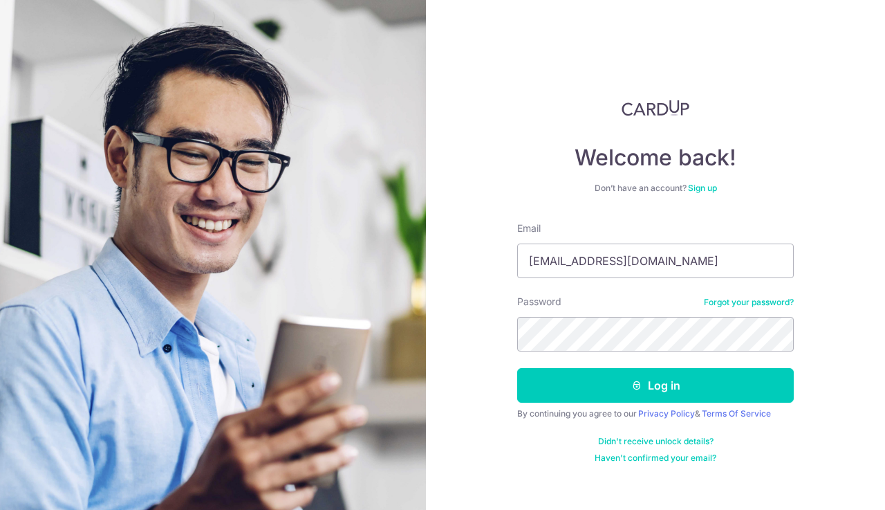
type input "[EMAIL_ADDRESS][DOMAIN_NAME]"
click at [655, 385] on button "Log in" at bounding box center [655, 385] width 277 height 35
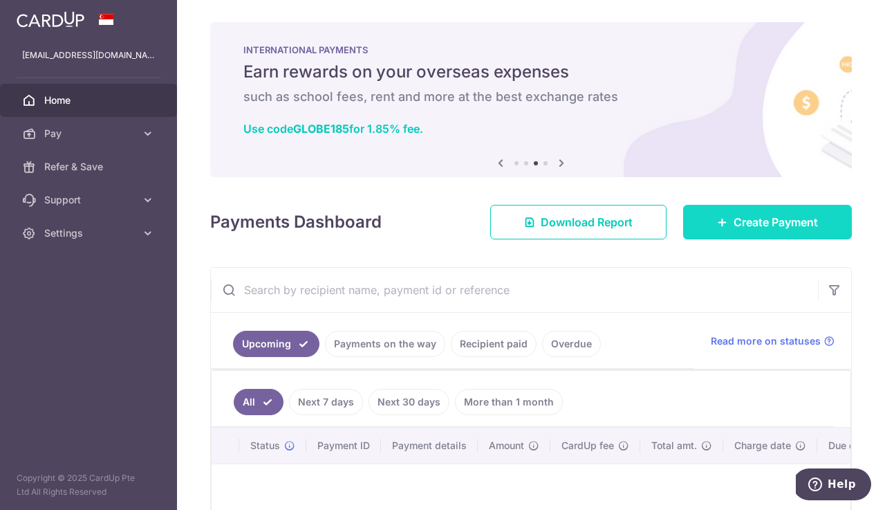
click at [726, 217] on link "Create Payment" at bounding box center [767, 222] width 169 height 35
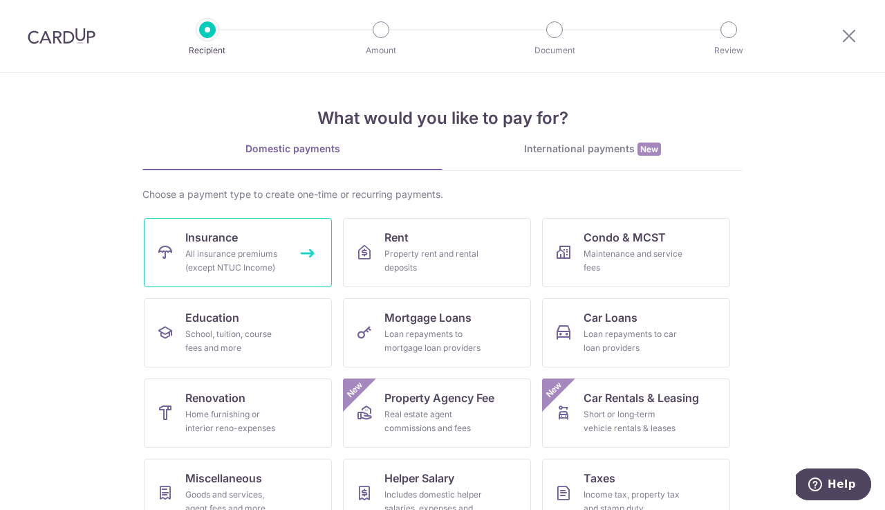
click at [245, 227] on link "Insurance All insurance premiums (except NTUC Income)" at bounding box center [238, 252] width 188 height 69
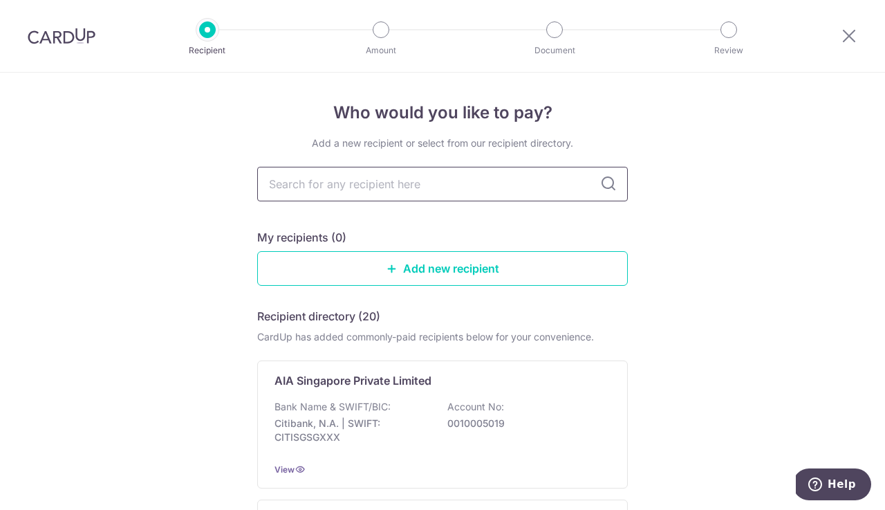
click at [399, 186] on input "text" at bounding box center [442, 184] width 371 height 35
type input "aia"
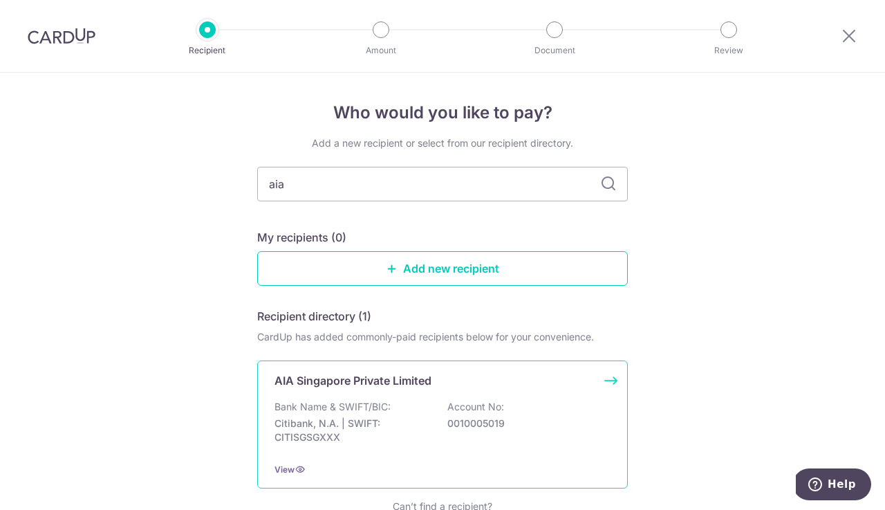
click at [394, 417] on p "Citibank, N.A. | SWIFT: CITISGSGXXX" at bounding box center [352, 430] width 155 height 28
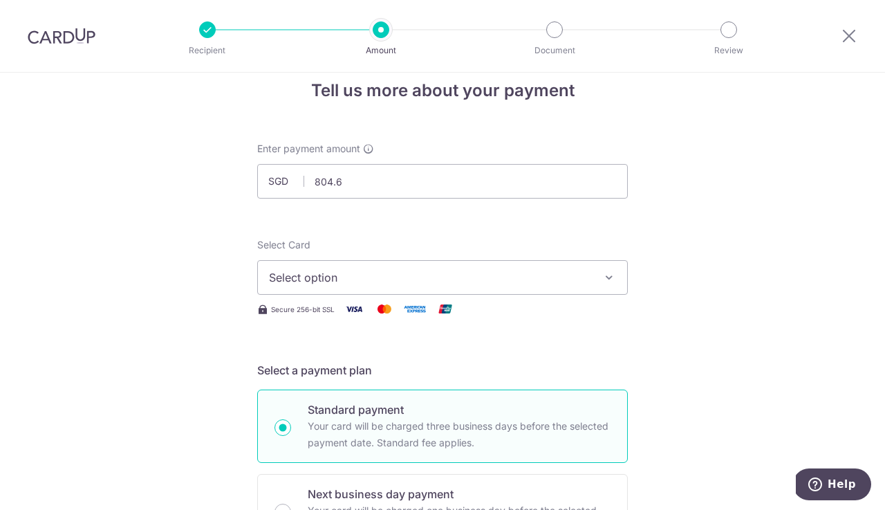
type input "804.65"
click at [319, 272] on span "Select option" at bounding box center [430, 277] width 322 height 17
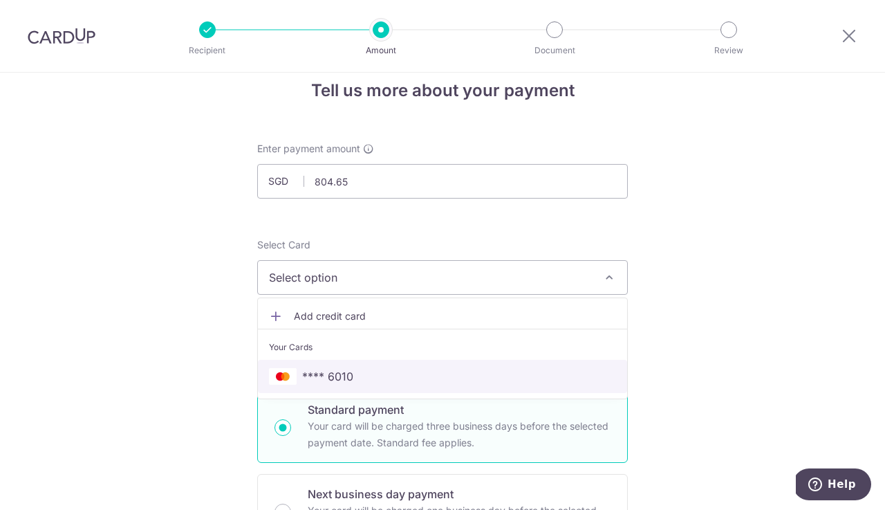
click at [324, 365] on link "**** 6010" at bounding box center [442, 376] width 369 height 33
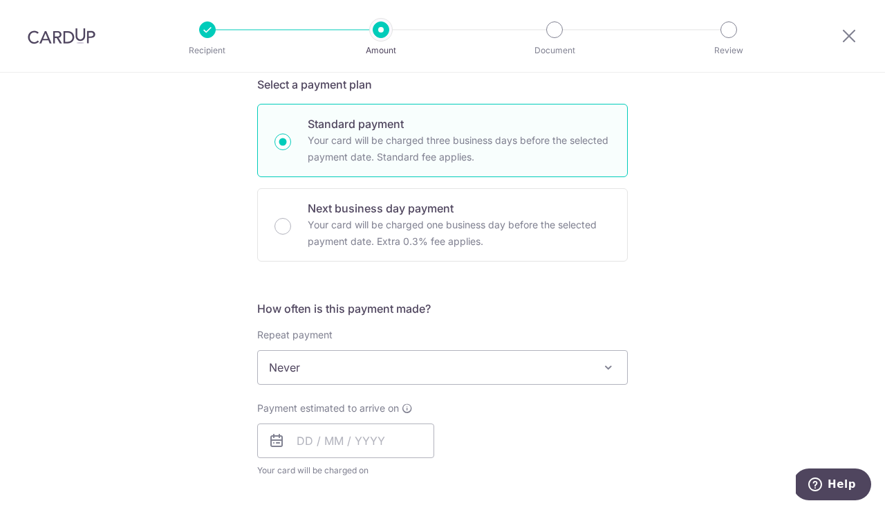
scroll to position [351, 0]
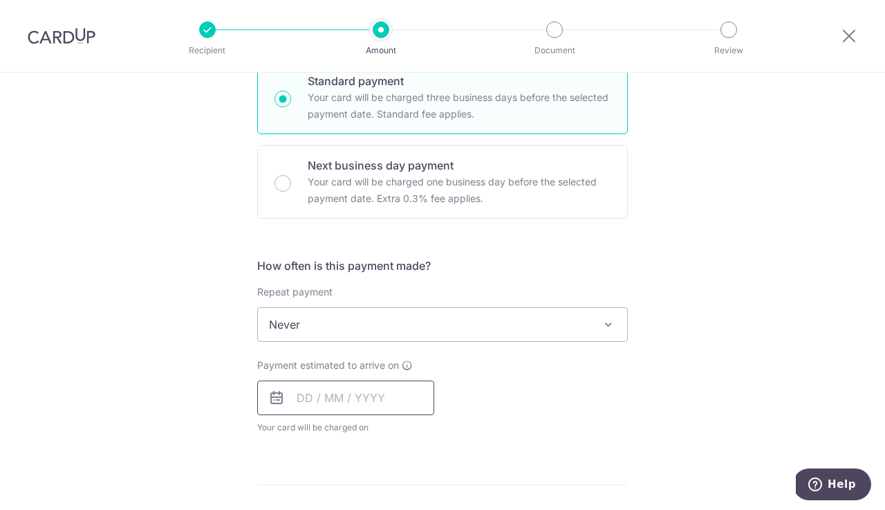
click at [294, 400] on input "text" at bounding box center [345, 397] width 177 height 35
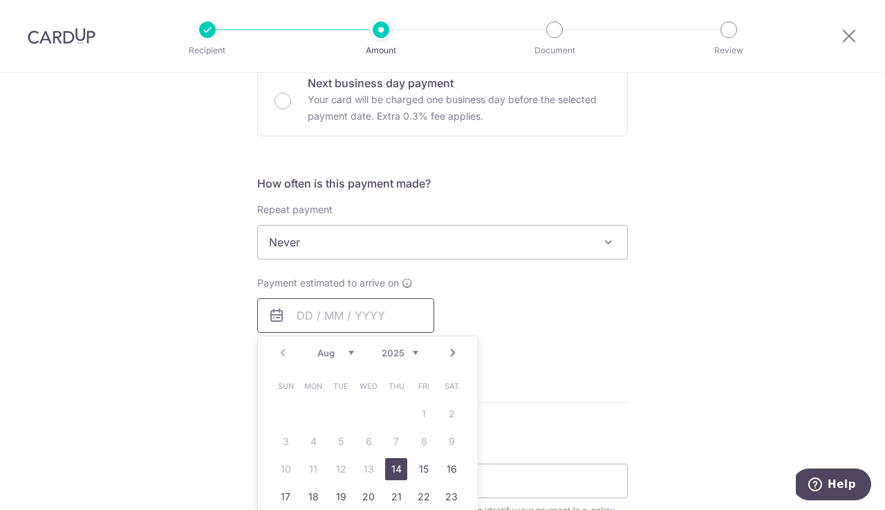
scroll to position [480, 0]
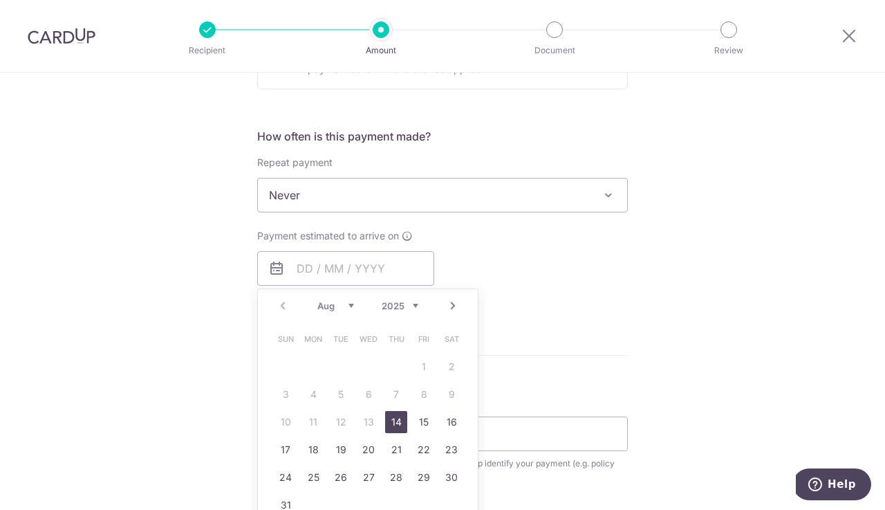
click at [396, 424] on link "14" at bounding box center [396, 422] width 22 height 22
type input "[DATE]"
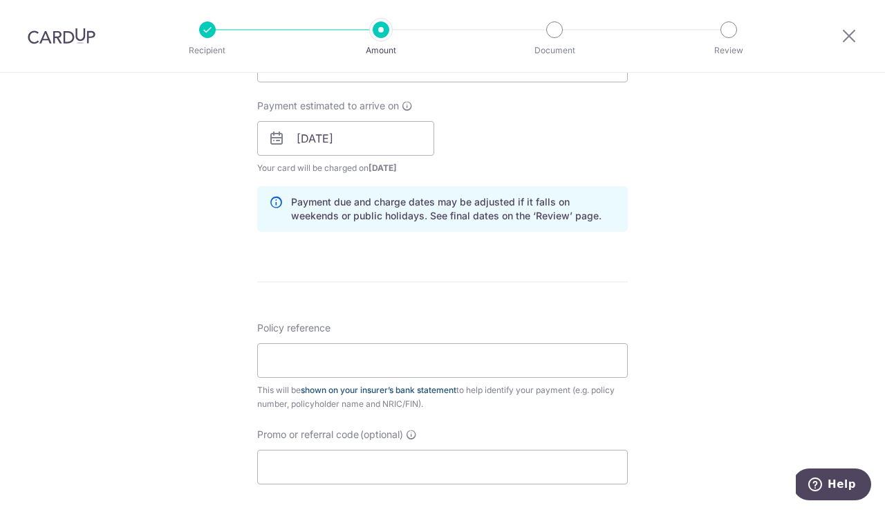
scroll to position [616, 0]
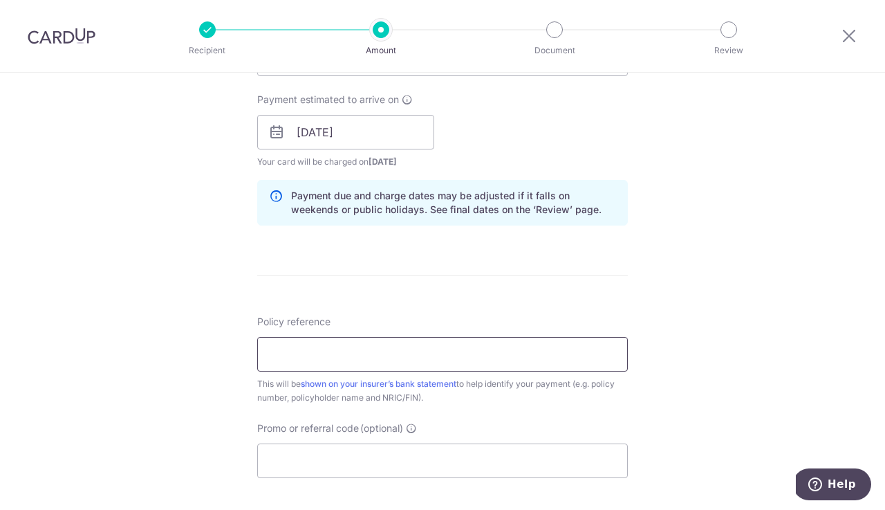
click at [392, 356] on input "Policy reference" at bounding box center [442, 354] width 371 height 35
type input "H240794969"
click at [382, 467] on input "Promo or referral code (optional)" at bounding box center [442, 460] width 371 height 35
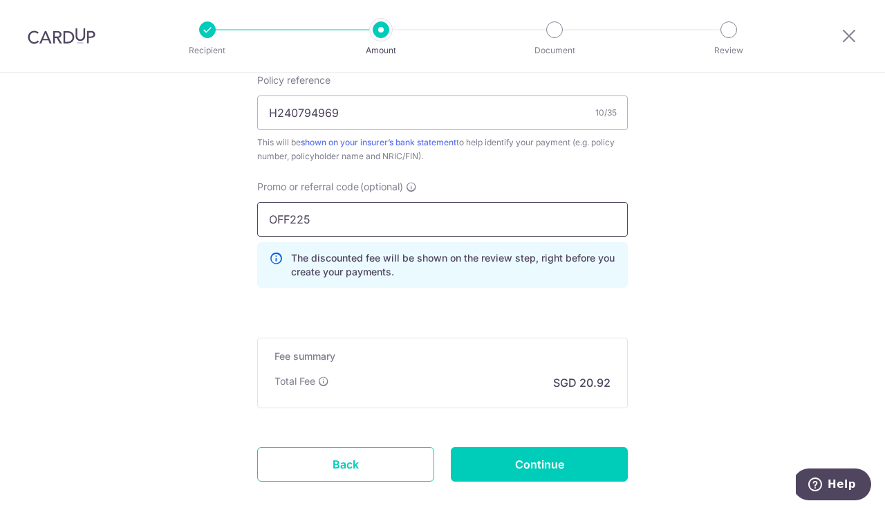
scroll to position [863, 0]
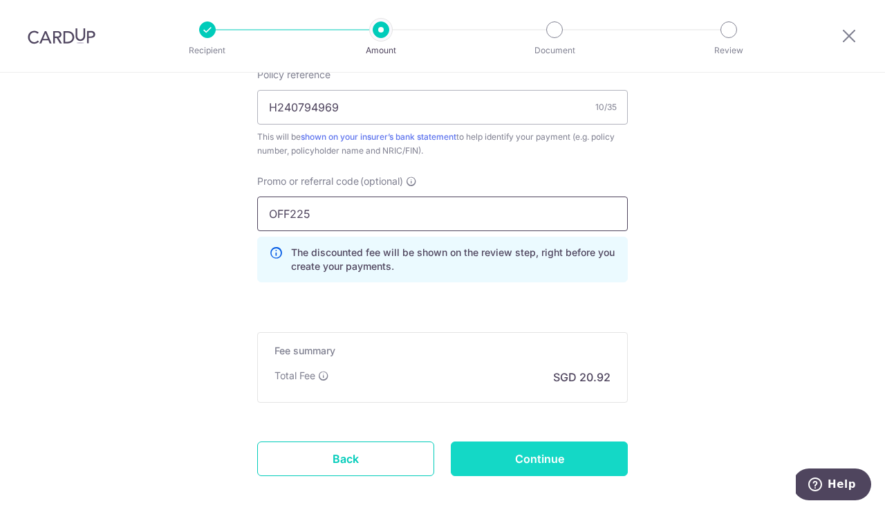
type input "OFF225"
click at [483, 456] on input "Continue" at bounding box center [539, 458] width 177 height 35
type input "Create Schedule"
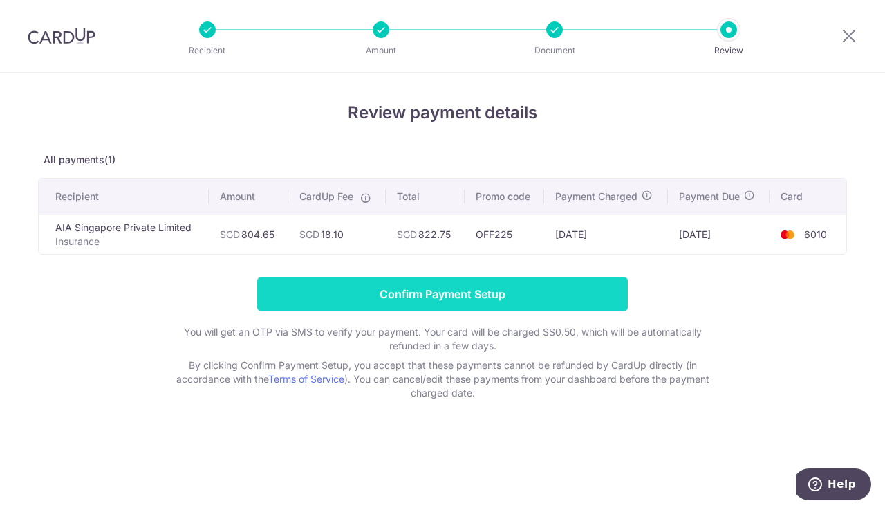
click at [422, 297] on input "Confirm Payment Setup" at bounding box center [442, 294] width 371 height 35
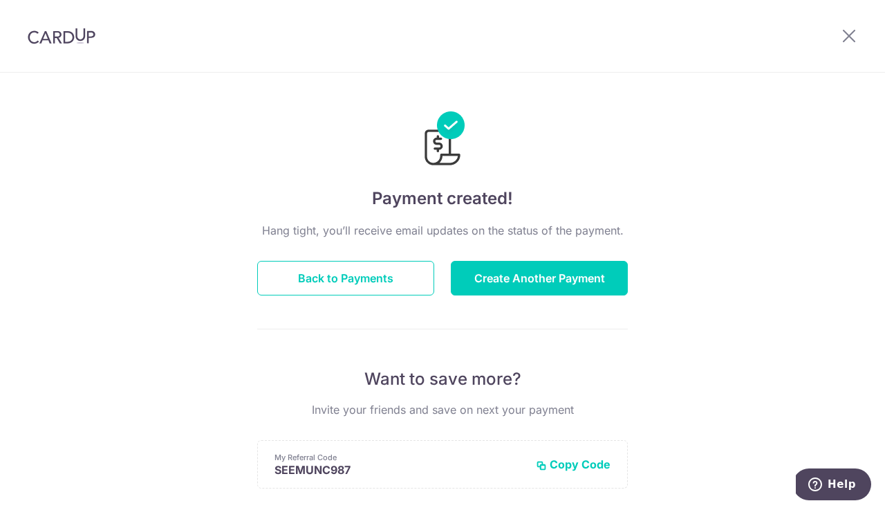
click at [87, 39] on img at bounding box center [62, 36] width 68 height 17
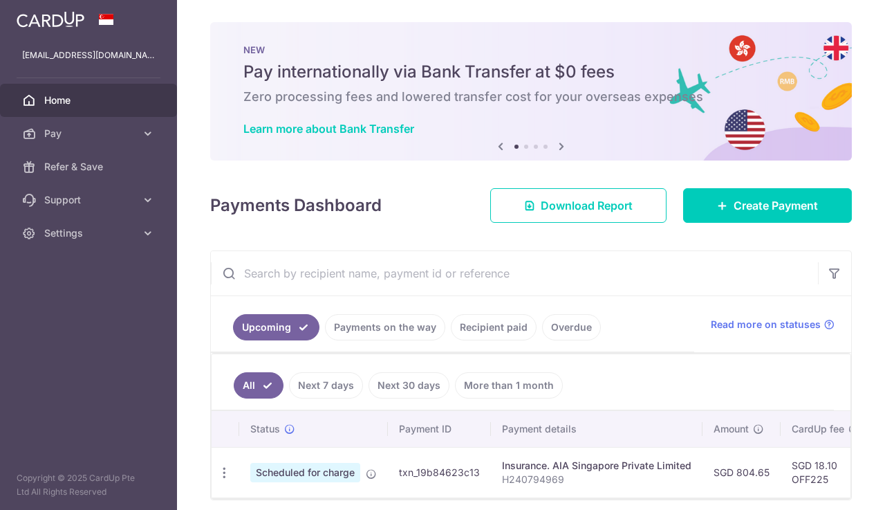
click at [62, 34] on div at bounding box center [88, 19] width 177 height 39
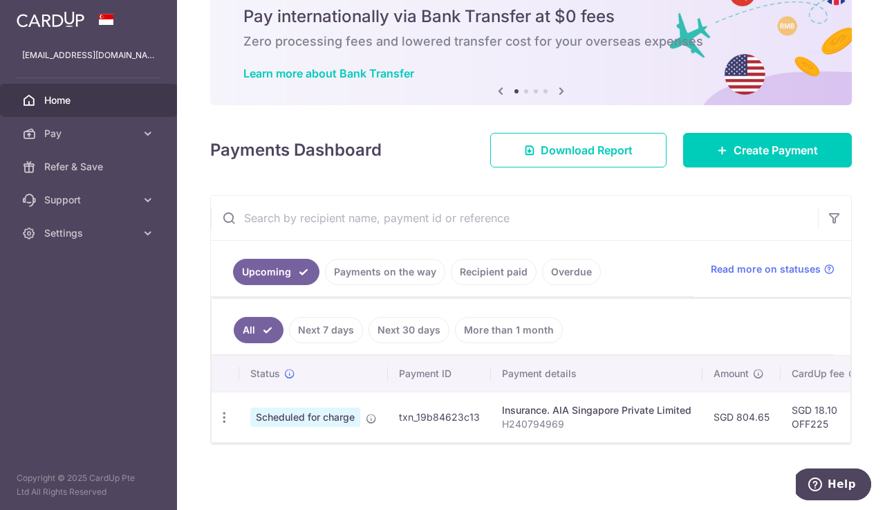
scroll to position [55, 0]
